Goal: Information Seeking & Learning: Check status

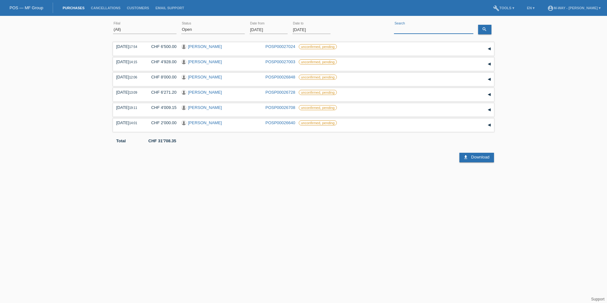
click at [420, 29] on input at bounding box center [433, 30] width 79 height 8
type input "passion"
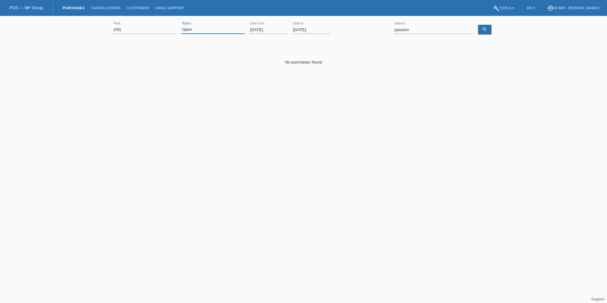
click at [223, 27] on select "(All) New Open Returned Stepped back / Cancelled Completed" at bounding box center [212, 30] width 63 height 8
select select "ALL"
click at [181, 26] on select "(All) New Open Returned Stepped back / Cancelled Completed" at bounding box center [212, 30] width 63 height 8
click at [404, 28] on input "passion" at bounding box center [433, 30] width 79 height 8
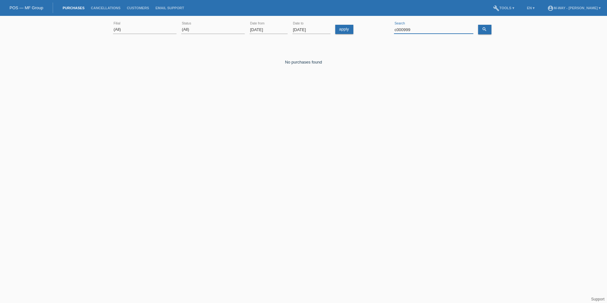
type input "c000999"
click at [260, 28] on input "[DATE]" at bounding box center [268, 30] width 38 height 8
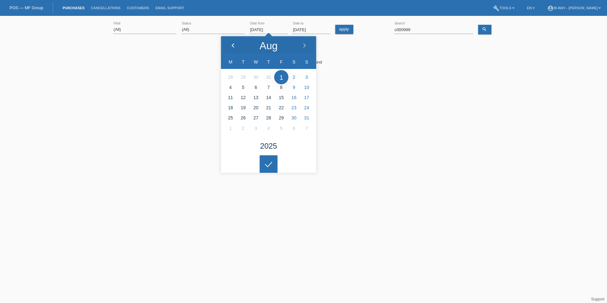
click at [233, 44] on polyline at bounding box center [233, 45] width 2 height 4
type input "[DATE]"
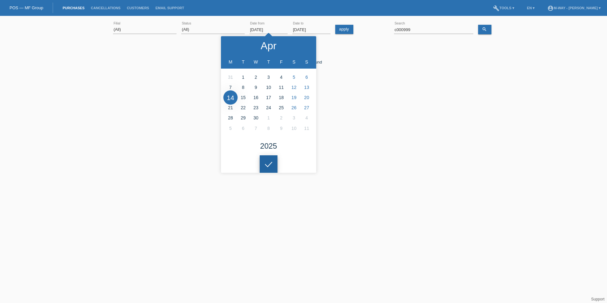
click at [266, 166] on div at bounding box center [269, 164] width 18 height 18
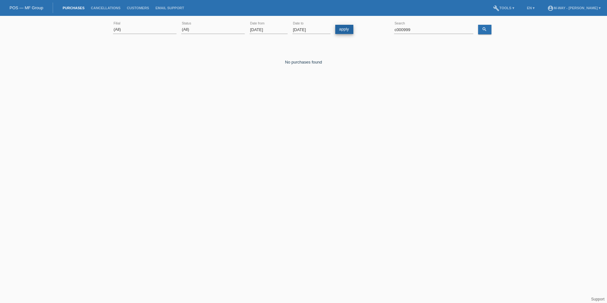
click at [349, 27] on link "apply" at bounding box center [344, 29] width 18 height 9
click at [407, 30] on input "c000999" at bounding box center [433, 30] width 79 height 8
click at [422, 30] on input "c000999" at bounding box center [433, 30] width 79 height 8
type input "c"
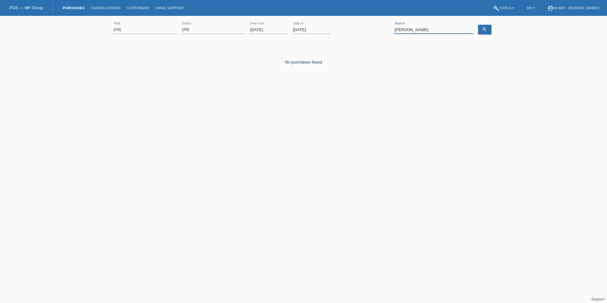
type input "[PERSON_NAME]"
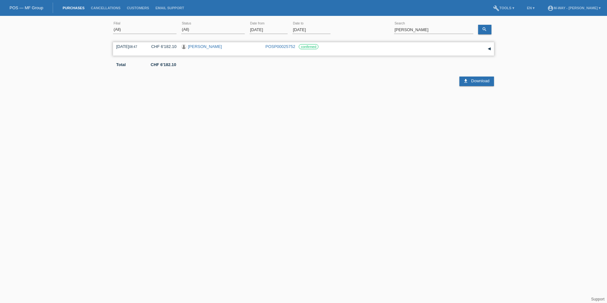
click at [190, 46] on link "[PERSON_NAME]" at bounding box center [205, 46] width 34 height 5
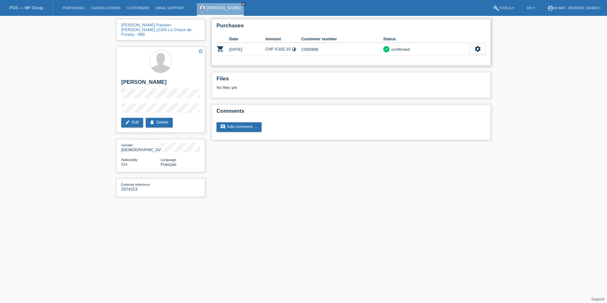
click at [312, 50] on td "C000999" at bounding box center [342, 49] width 82 height 13
copy td "C000999"
click at [36, 6] on link "POS — MF Group" at bounding box center [27, 7] width 34 height 5
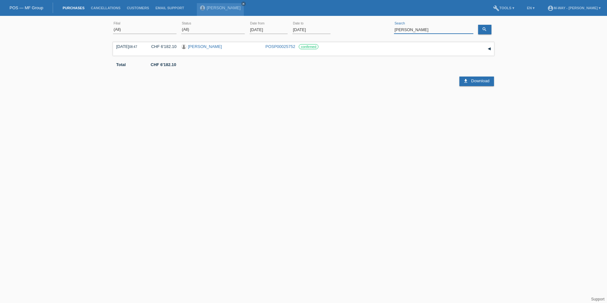
click at [408, 31] on input "[PERSON_NAME]" at bounding box center [433, 30] width 79 height 8
paste input "C000999"
type input "C000999"
click at [489, 28] on link "search" at bounding box center [484, 30] width 13 height 10
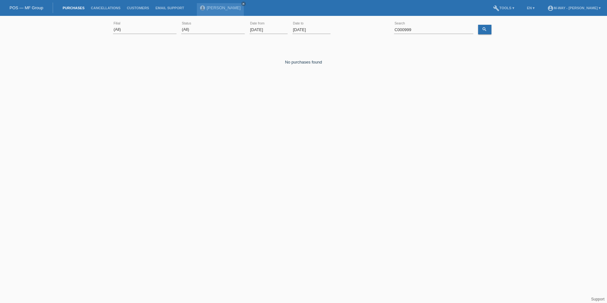
click at [368, 104] on html "POS — MF Group Purchases Cancellations Customers Email Support Perrenoud Stépha…" at bounding box center [303, 52] width 607 height 104
click at [431, 104] on html "POS — MF Group Purchases Cancellations Customers Email Support Perrenoud Stépha…" at bounding box center [303, 52] width 607 height 104
click at [544, 10] on link "account_circle m-way - Dushyanth Kumar Choudhary ▾" at bounding box center [574, 8] width 60 height 4
click at [519, 39] on link "Logout" at bounding box center [517, 41] width 13 height 5
